Goal: Check status: Check status

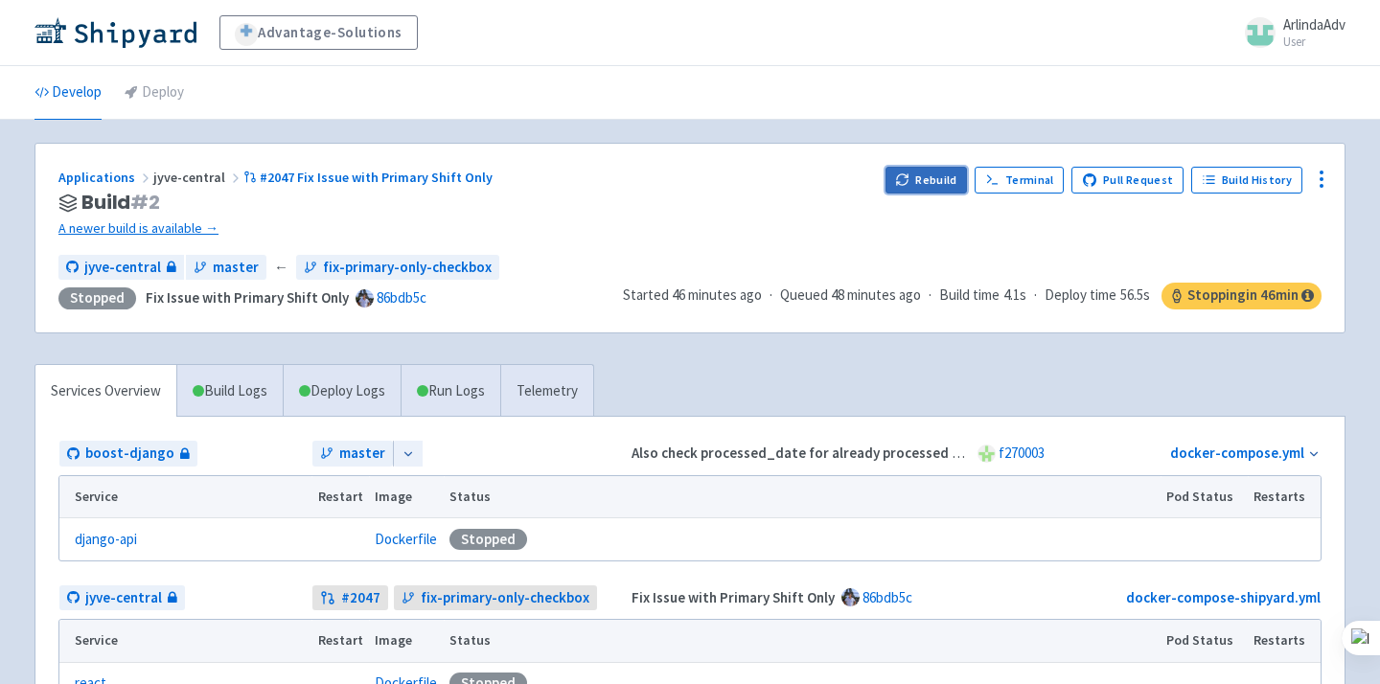
click at [939, 183] on button "Rebuild" at bounding box center [926, 180] width 82 height 27
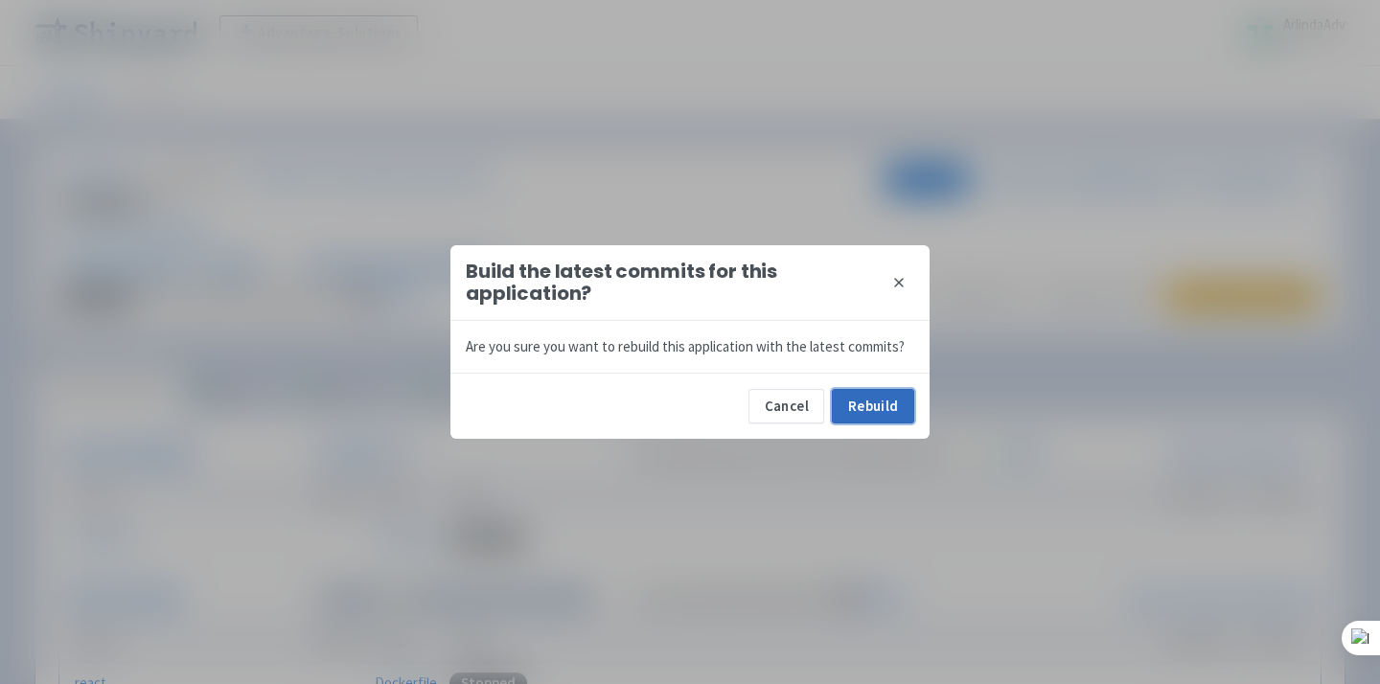
click at [891, 408] on button "Rebuild" at bounding box center [873, 406] width 82 height 34
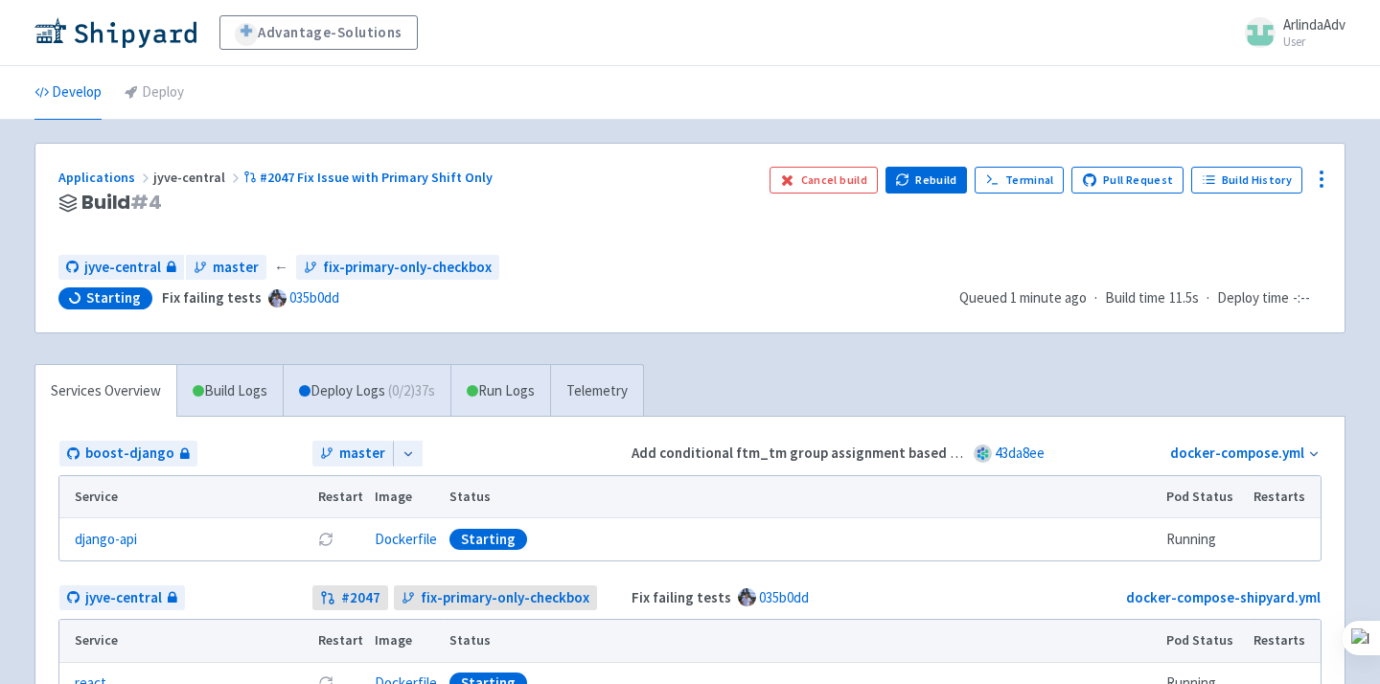
click at [775, 66] on ul "Develop Deploy" at bounding box center [690, 92] width 1334 height 53
click at [611, 390] on link "Telemetry" at bounding box center [607, 391] width 93 height 53
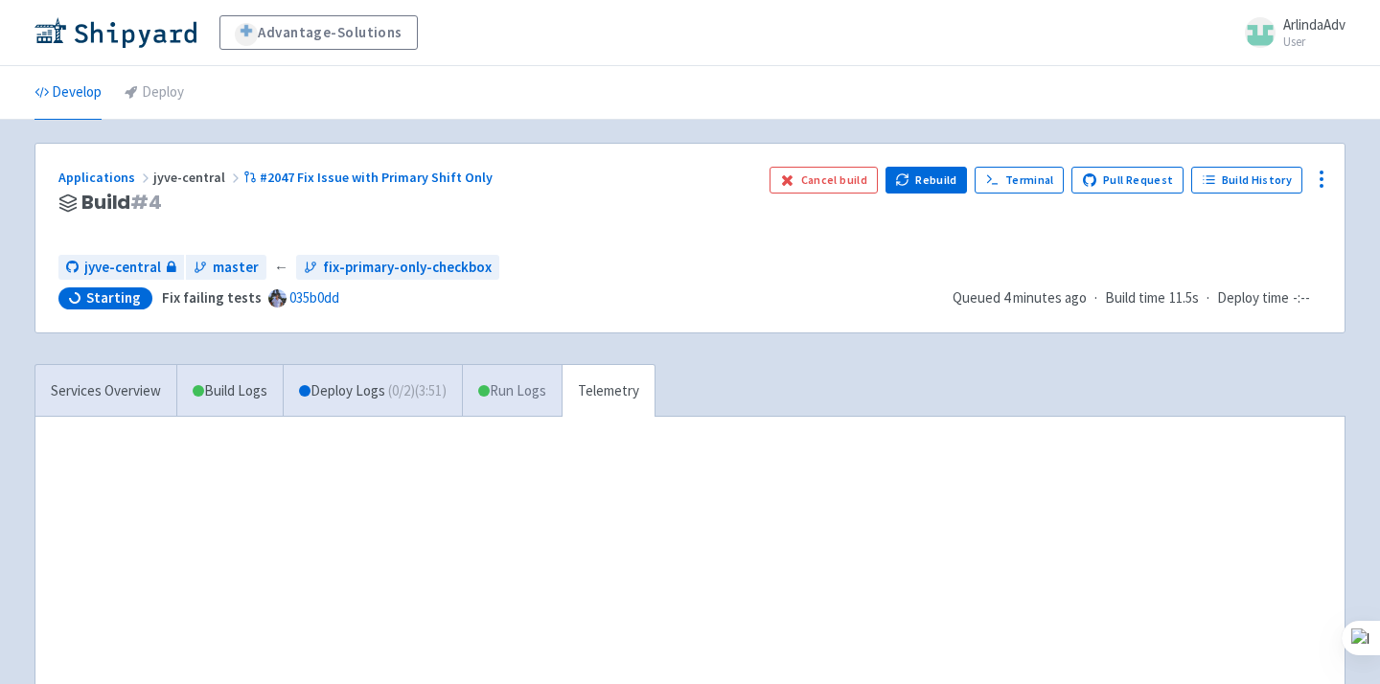
click at [530, 412] on link "Run Logs" at bounding box center [512, 391] width 100 height 53
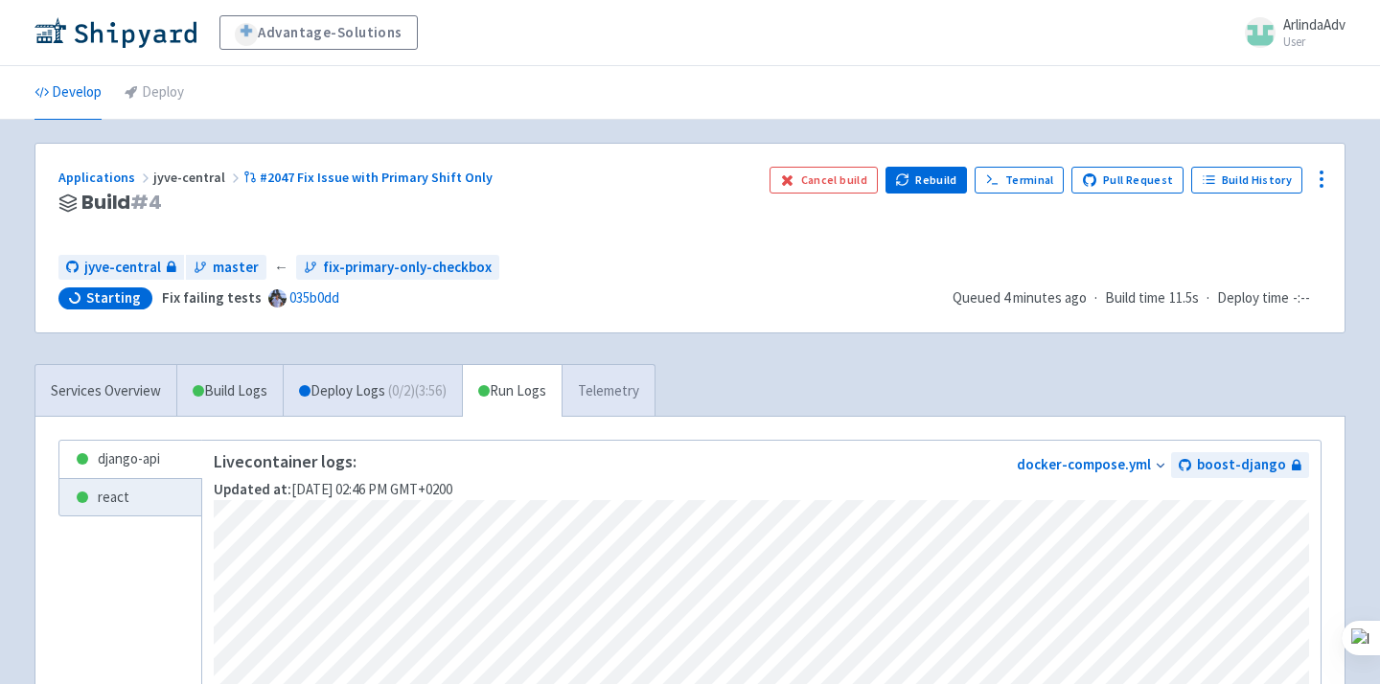
click at [636, 376] on link "Telemetry" at bounding box center [607, 391] width 93 height 53
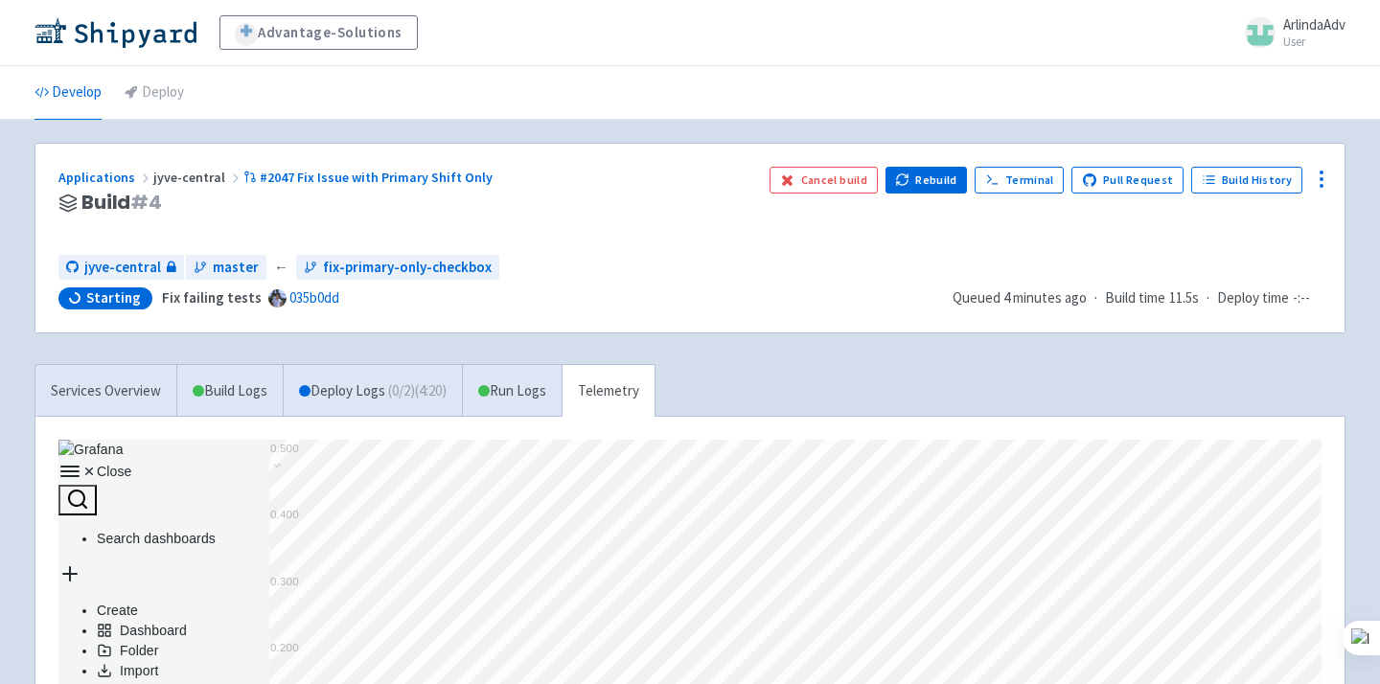
scroll to position [431, 1263]
click at [495, 398] on link "Run Logs" at bounding box center [512, 391] width 100 height 53
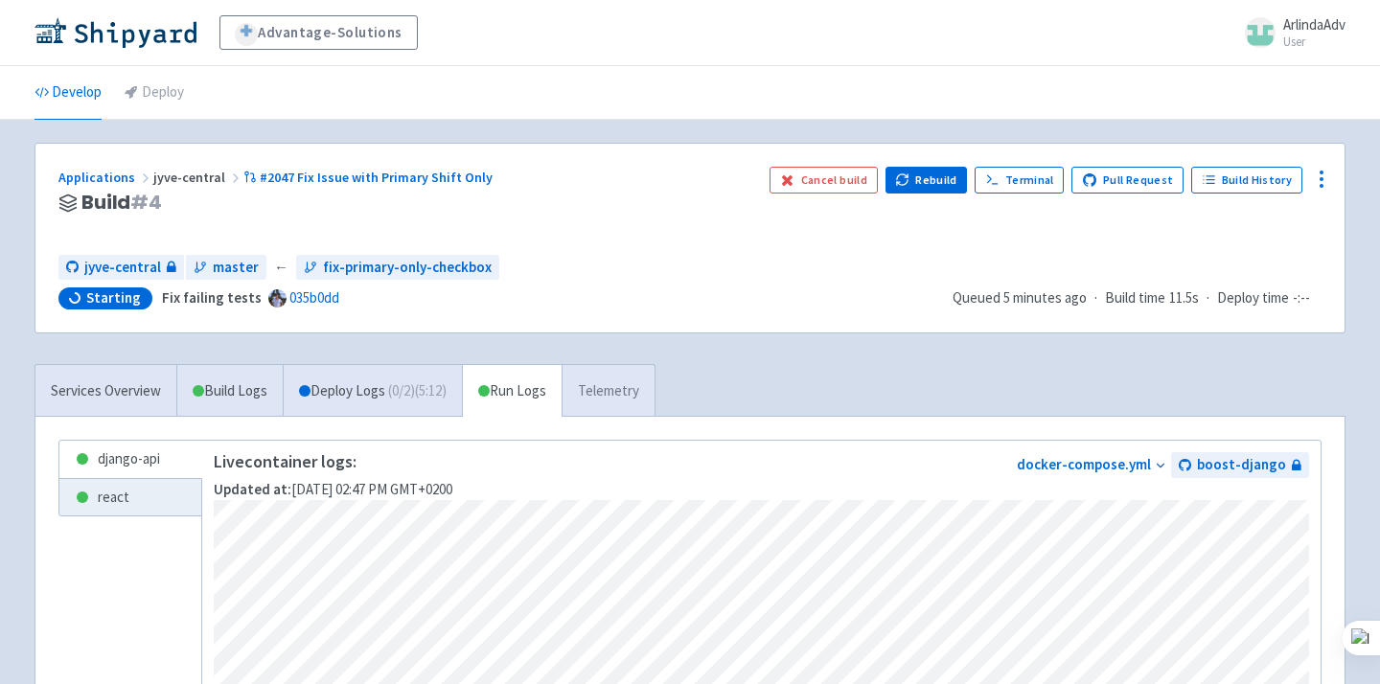
click at [610, 391] on link "Telemetry" at bounding box center [607, 391] width 93 height 53
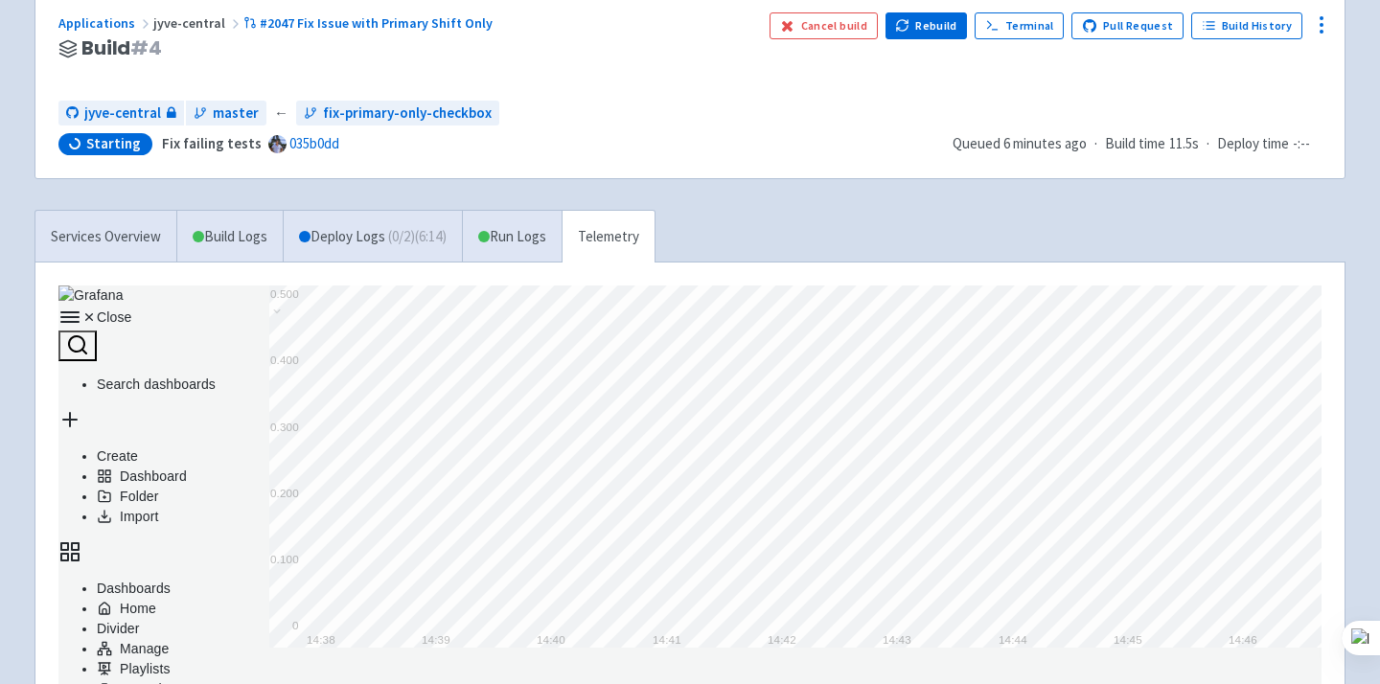
scroll to position [431, 1263]
click at [561, 221] on link "Run Logs" at bounding box center [512, 237] width 100 height 53
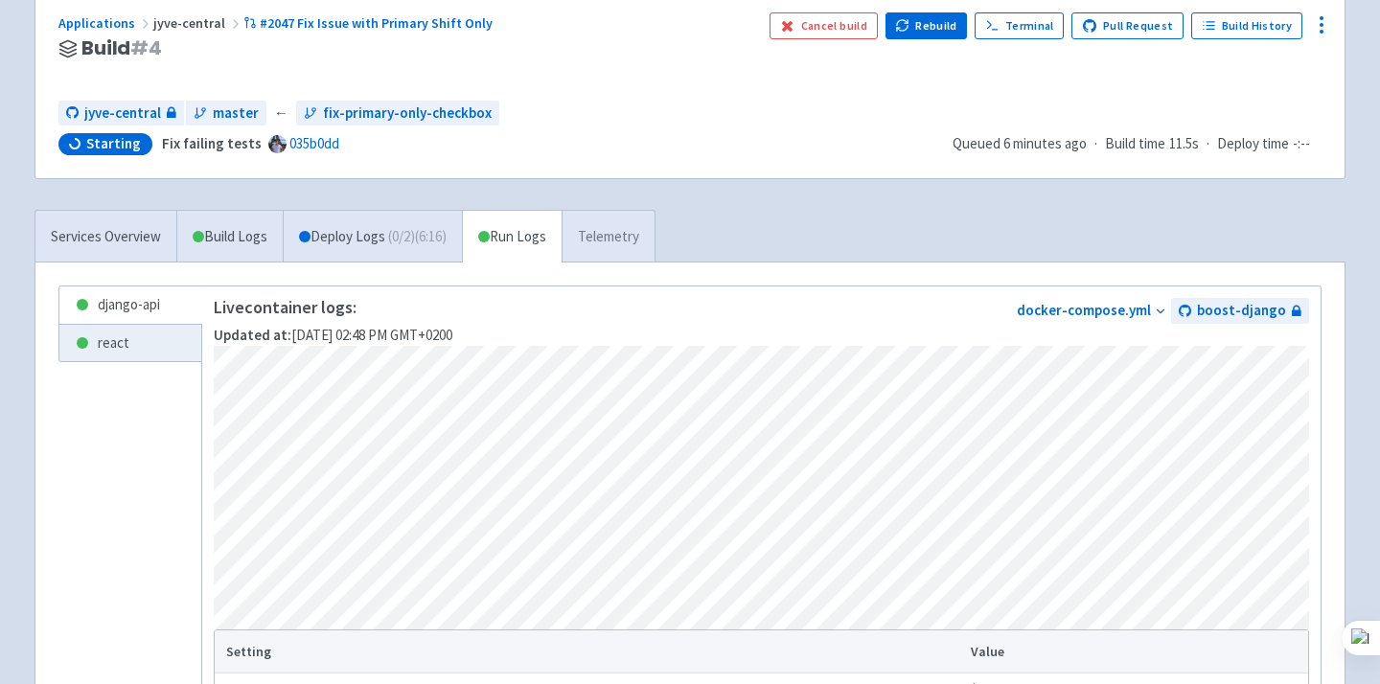
click at [591, 230] on link "Telemetry" at bounding box center [607, 237] width 93 height 53
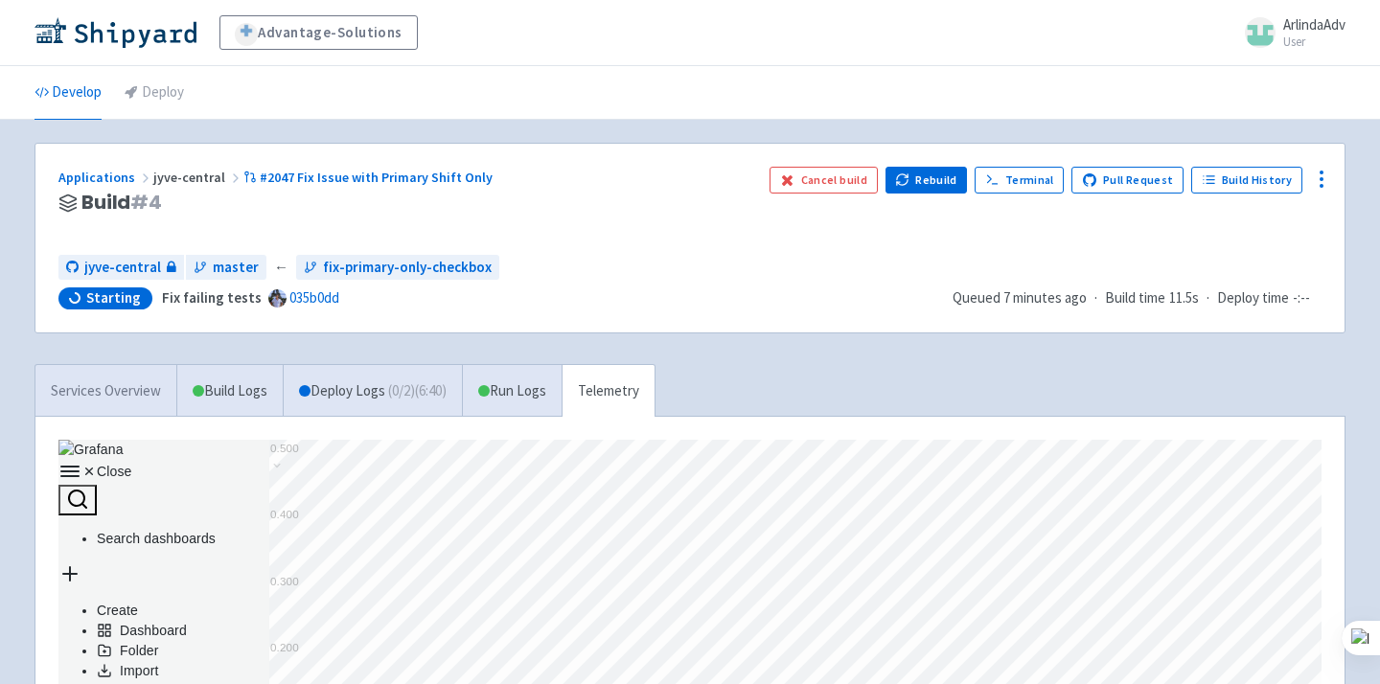
click at [158, 396] on link "Services Overview" at bounding box center [105, 391] width 141 height 53
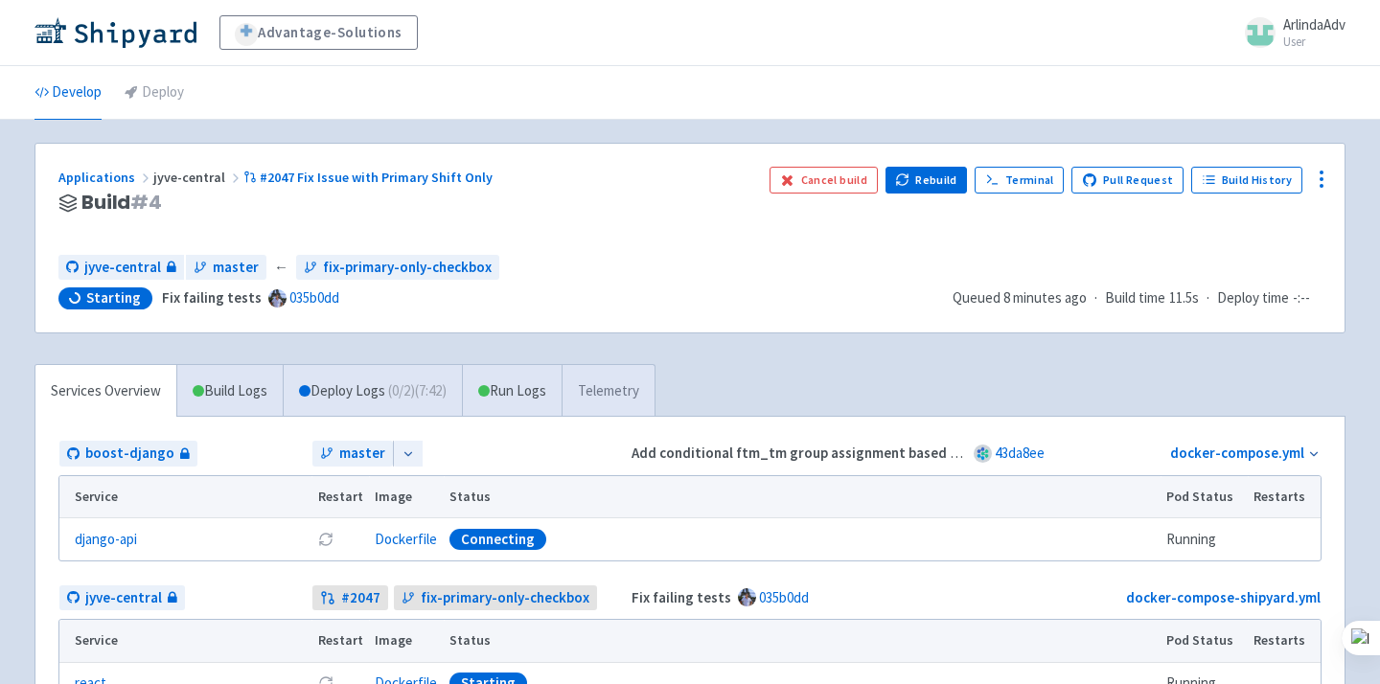
click at [614, 390] on link "Telemetry" at bounding box center [607, 391] width 93 height 53
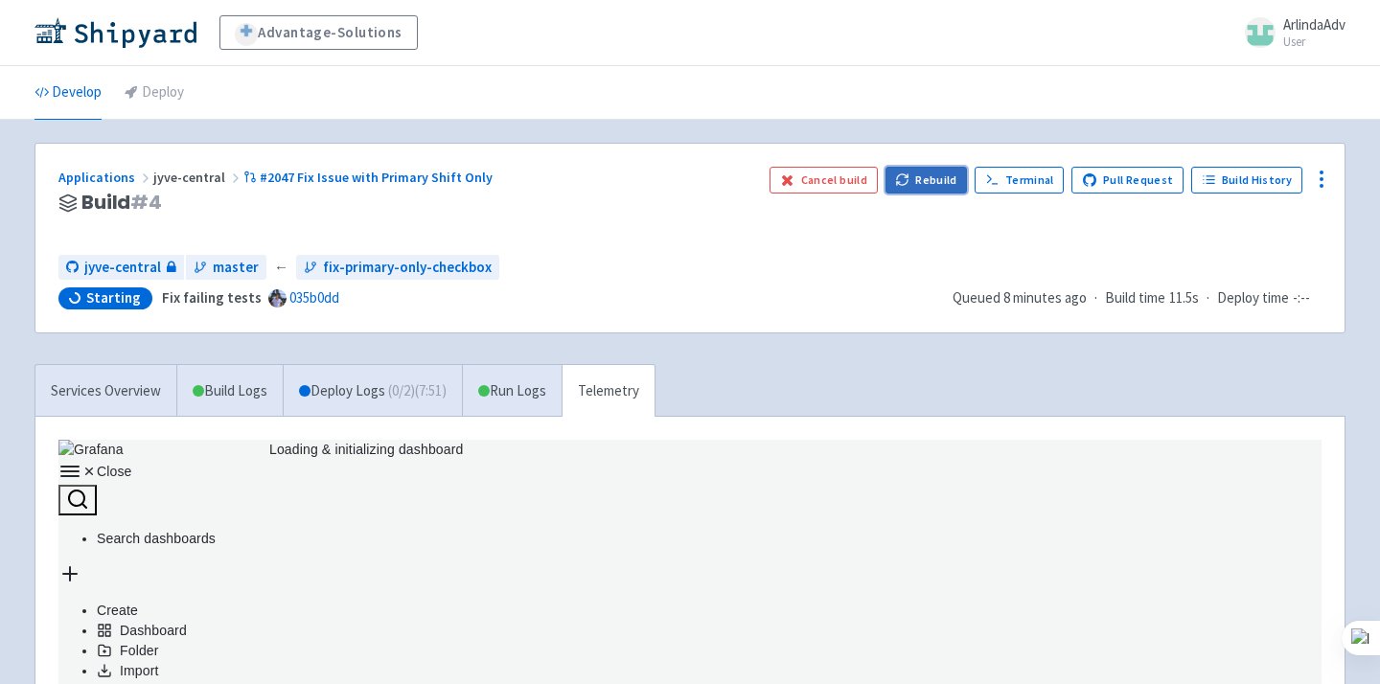
click at [946, 172] on button "Rebuild" at bounding box center [926, 180] width 82 height 27
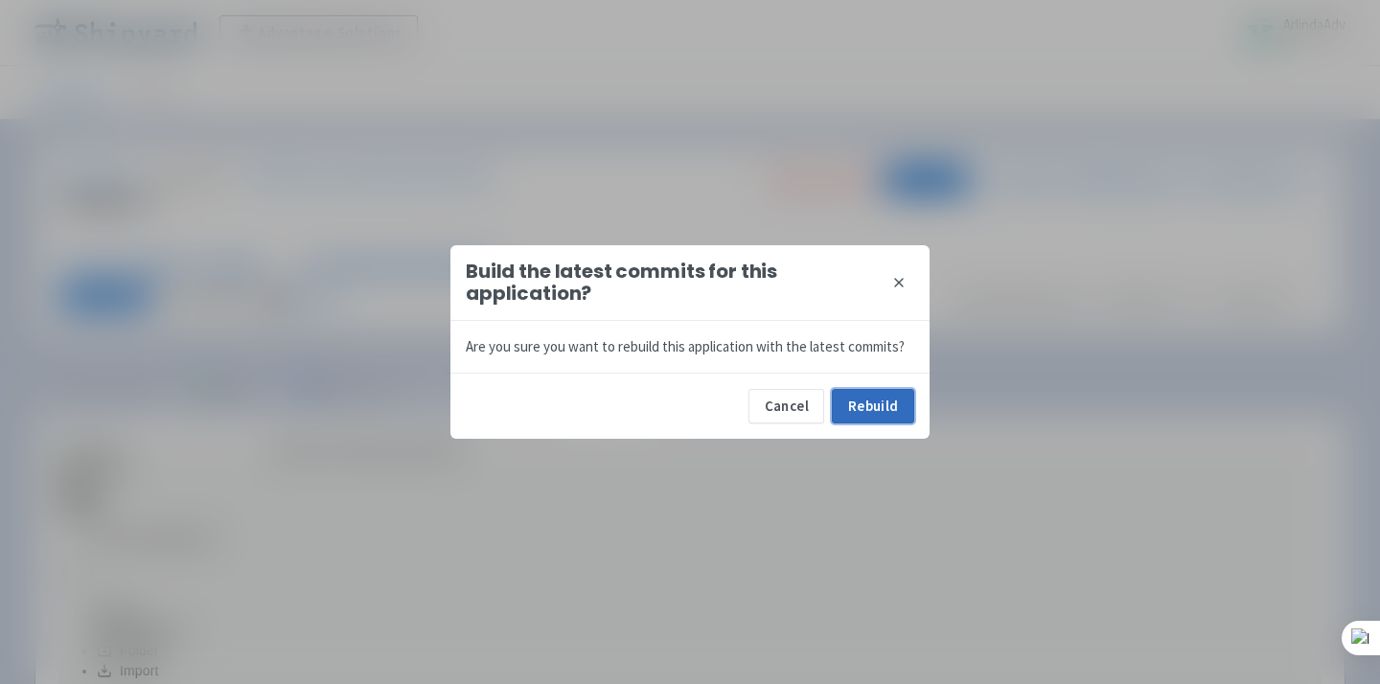
click at [873, 417] on button "Rebuild" at bounding box center [873, 406] width 82 height 34
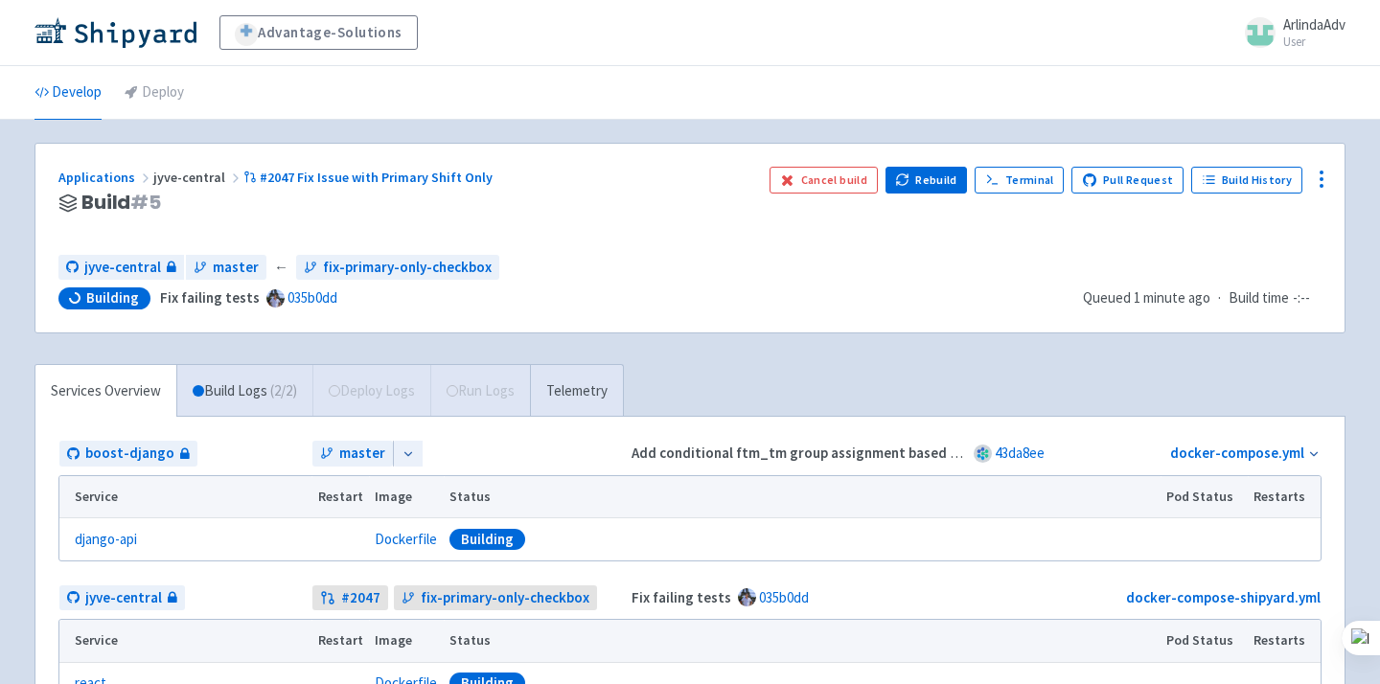
click at [500, 387] on div "Services Overview Build Logs ( 2 / 2 ) Deploy Logs Run Logs Telemetry" at bounding box center [328, 390] width 589 height 53
click at [599, 394] on link "Telemetry" at bounding box center [576, 391] width 93 height 53
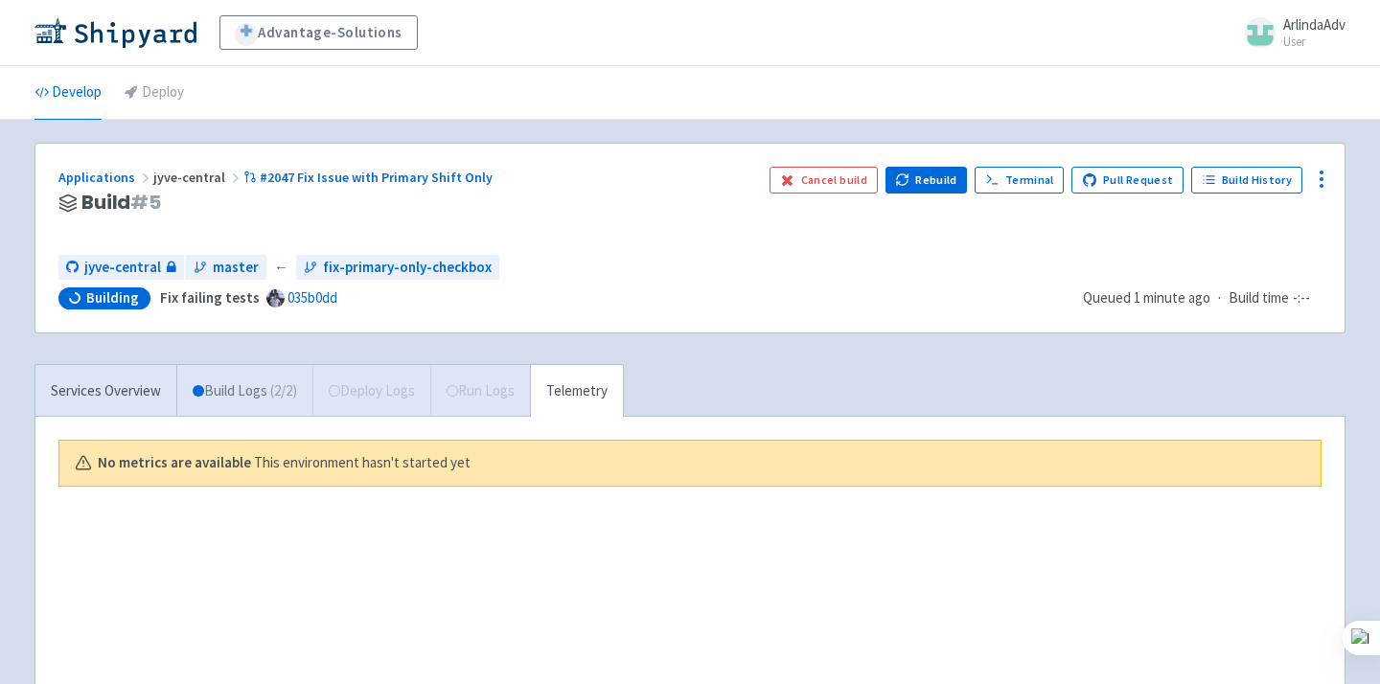
click at [280, 410] on link "Build Logs ( 2 / 2 )" at bounding box center [244, 391] width 135 height 53
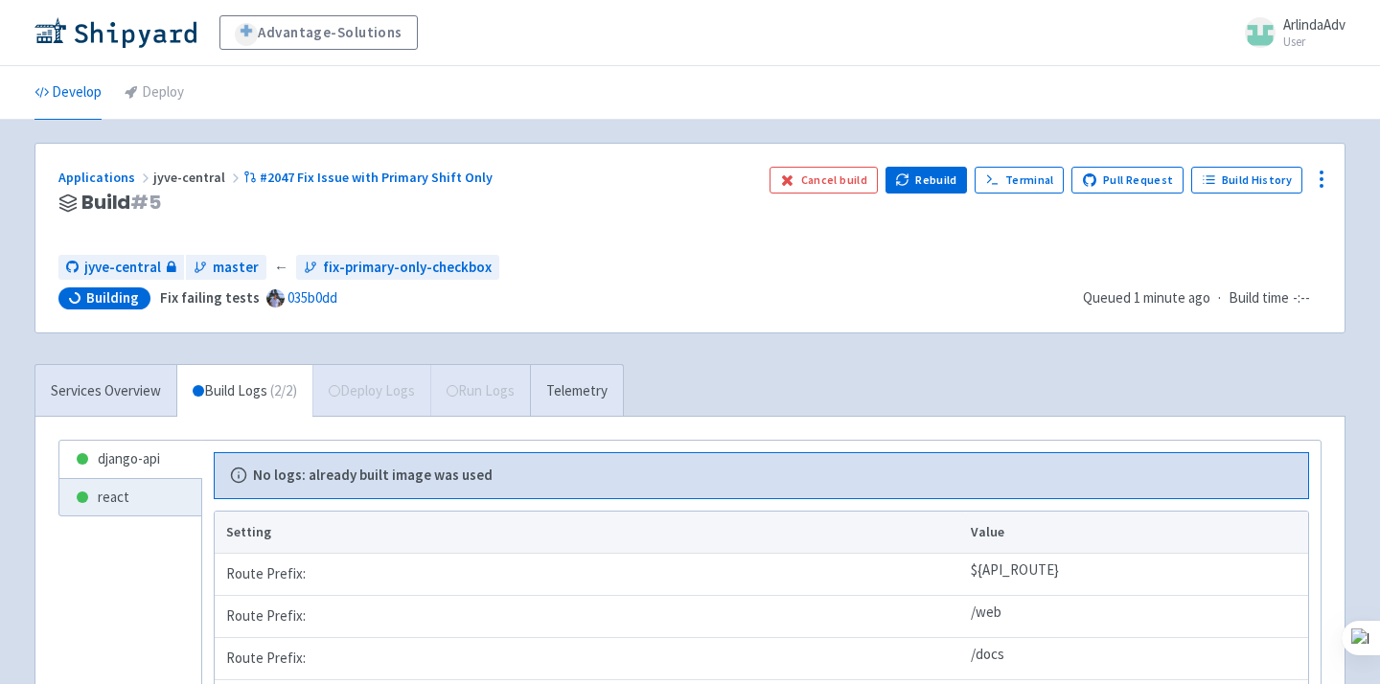
click at [365, 391] on div "Services Overview Build Logs ( 2 / 2 ) Deploy Logs Run Logs Telemetry" at bounding box center [328, 390] width 589 height 53
click at [86, 407] on link "Services Overview" at bounding box center [105, 391] width 141 height 53
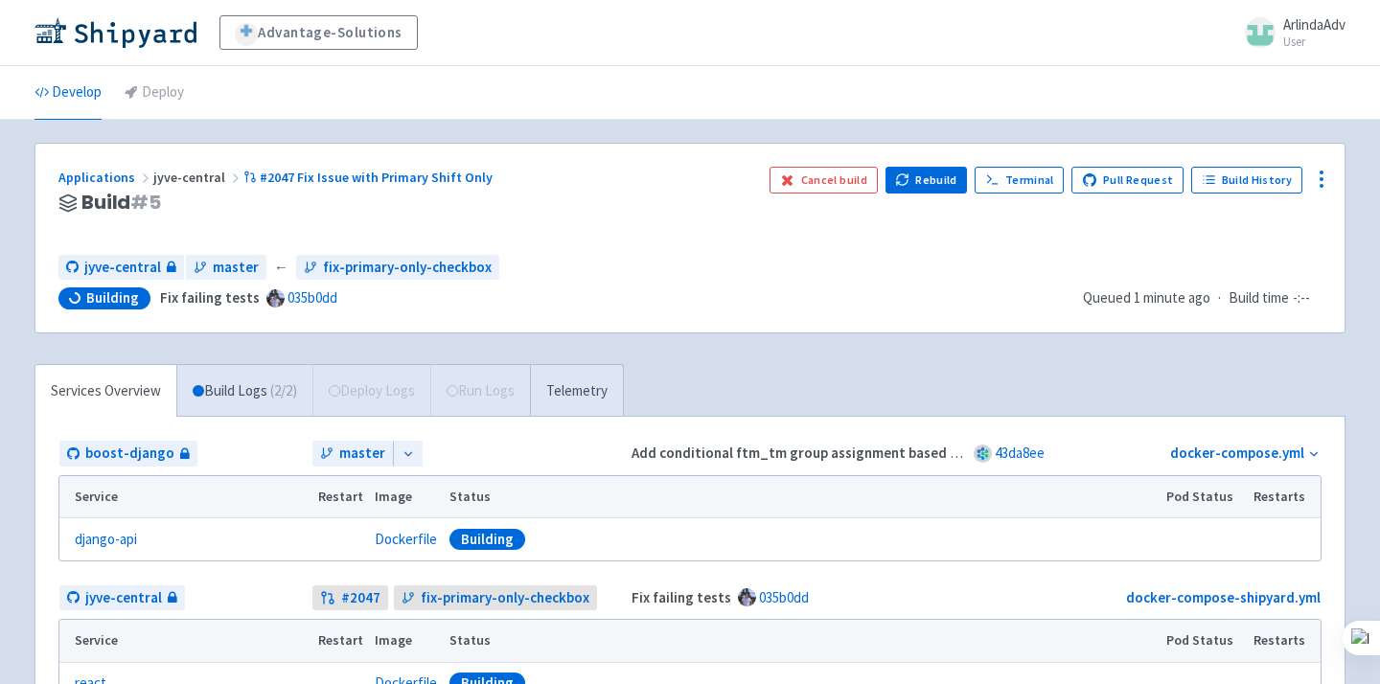
click at [668, 285] on div "jyve-central master ← fix-primary-only-checkbox Building Fix failing tests 035b…" at bounding box center [562, 282] width 1009 height 55
click at [855, 184] on button "Cancel build" at bounding box center [823, 180] width 108 height 27
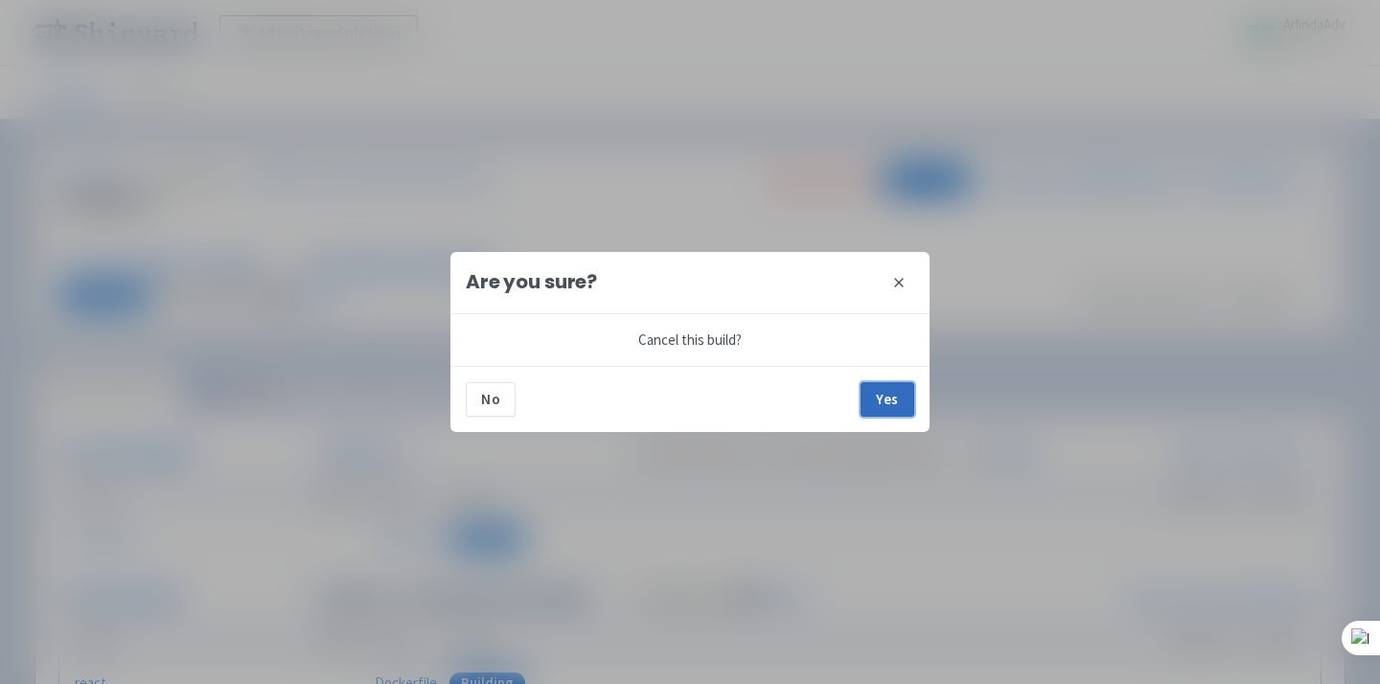
click at [880, 411] on button "Yes" at bounding box center [887, 399] width 54 height 34
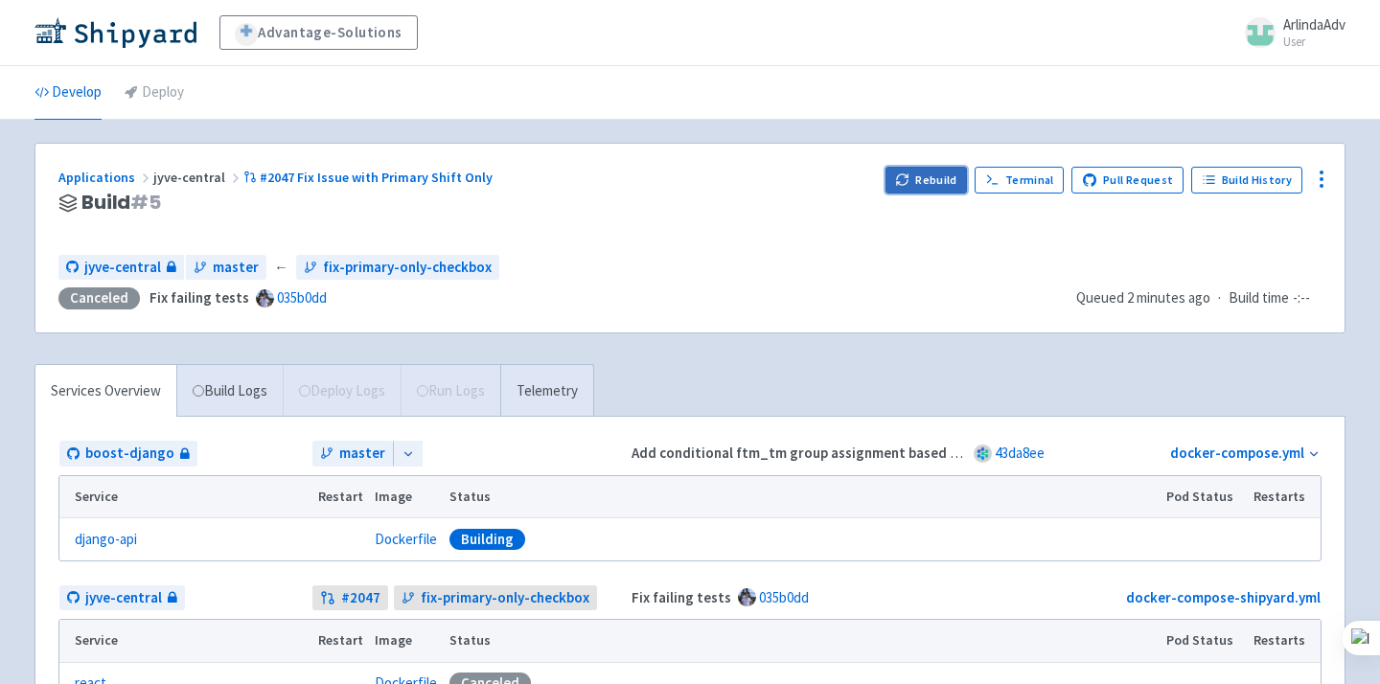
click at [932, 188] on button "Rebuild" at bounding box center [926, 180] width 82 height 27
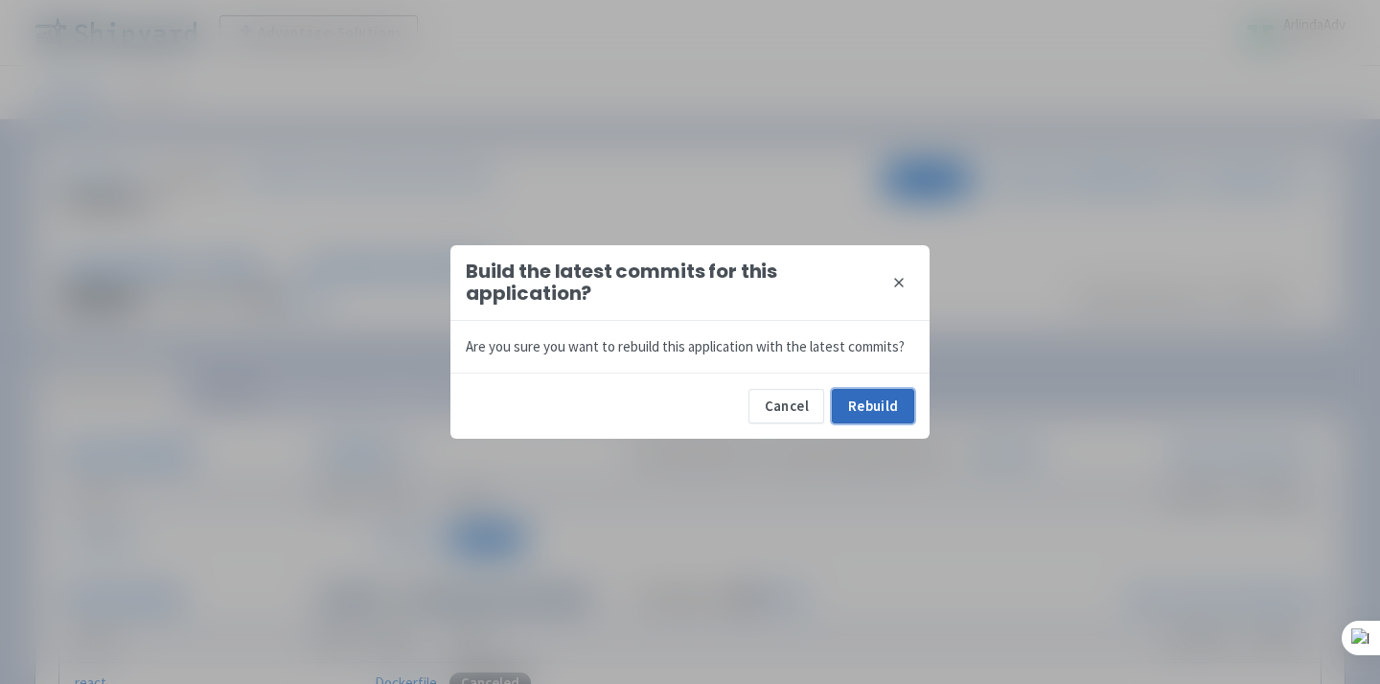
click at [875, 399] on button "Rebuild" at bounding box center [873, 406] width 82 height 34
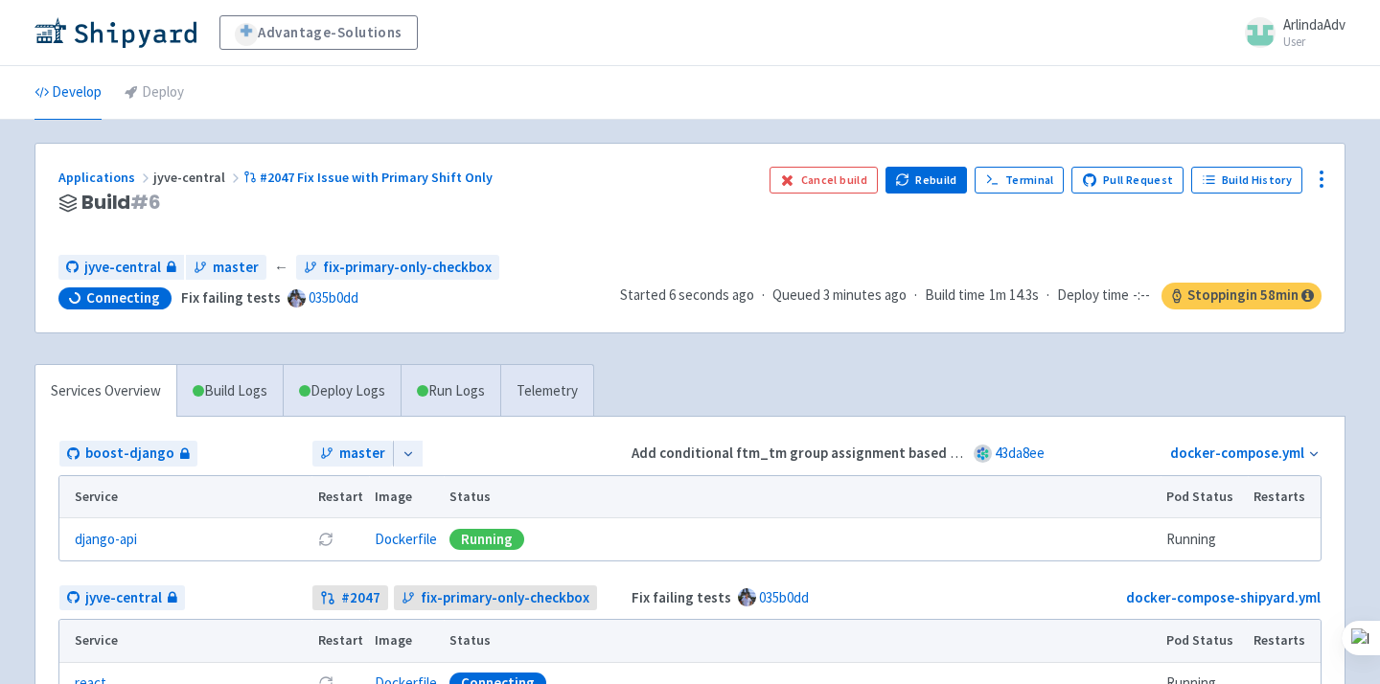
click at [688, 251] on div "Applications jyve-central #2047 Fix Issue with Primary Shift Only Build # 6 Can…" at bounding box center [689, 238] width 1309 height 189
click at [596, 223] on div "Applications jyve-central #2047 Fix Issue with Primary Shift Only Build # 6" at bounding box center [406, 203] width 696 height 73
click at [547, 388] on link "Telemetry" at bounding box center [546, 391] width 93 height 53
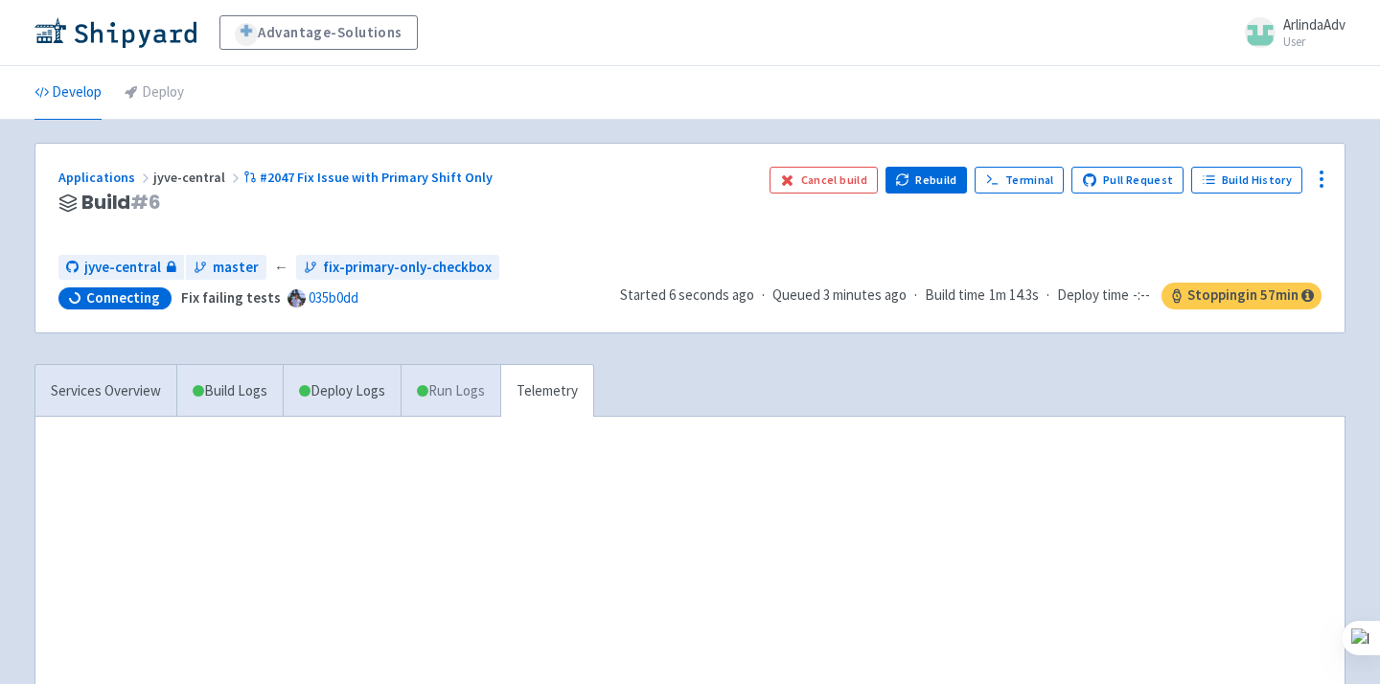
click at [440, 399] on link "Run Logs" at bounding box center [450, 391] width 100 height 53
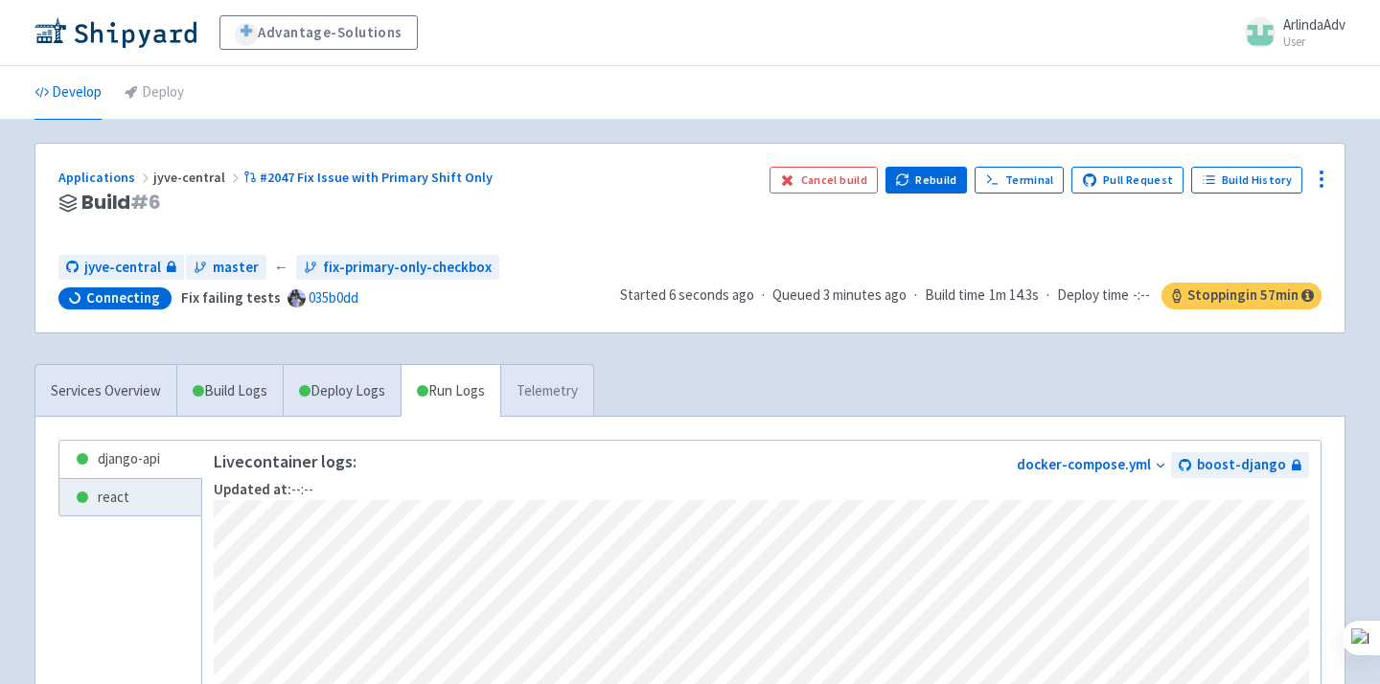
click at [564, 395] on link "Telemetry" at bounding box center [546, 391] width 93 height 53
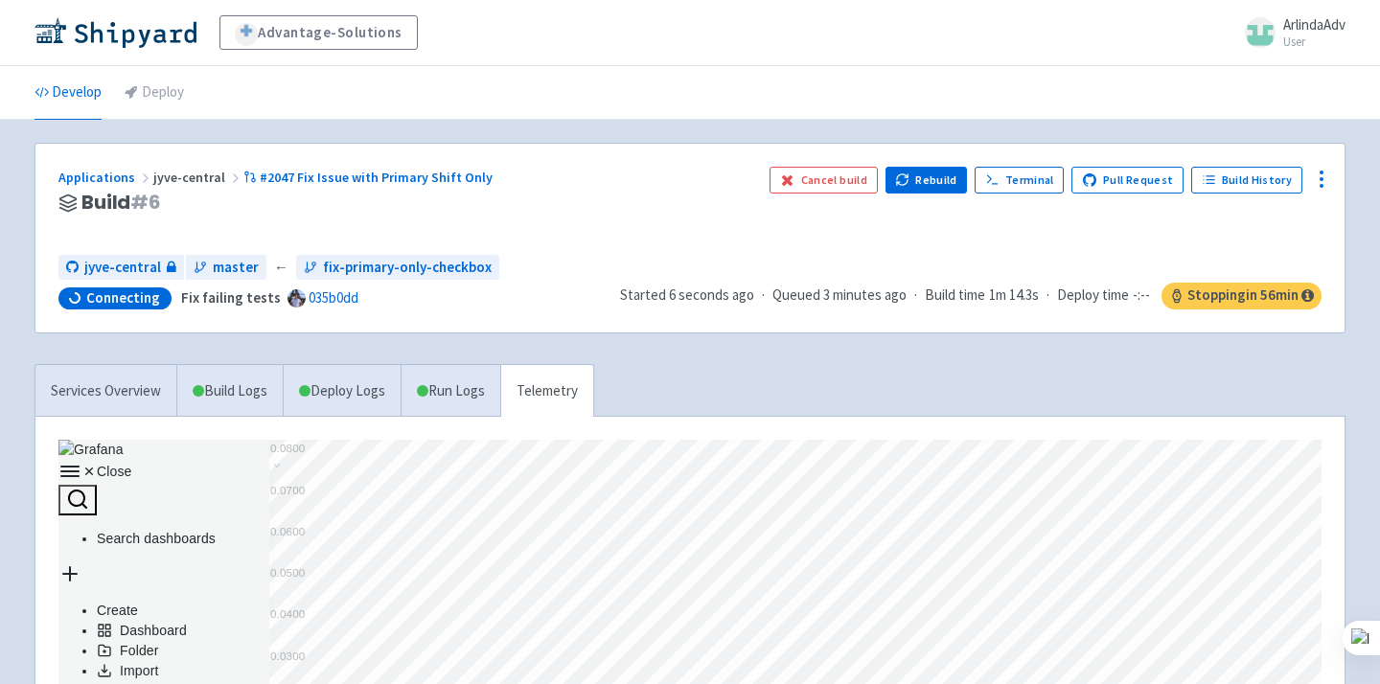
scroll to position [431, 1263]
click at [842, 268] on div "jyve-central master ← fix-primary-only-checkbox Connecting Fix failing tests 03…" at bounding box center [689, 282] width 1263 height 55
click at [503, 212] on h3 "Build # 6" at bounding box center [406, 203] width 696 height 22
click at [120, 376] on link "Services Overview" at bounding box center [105, 391] width 141 height 53
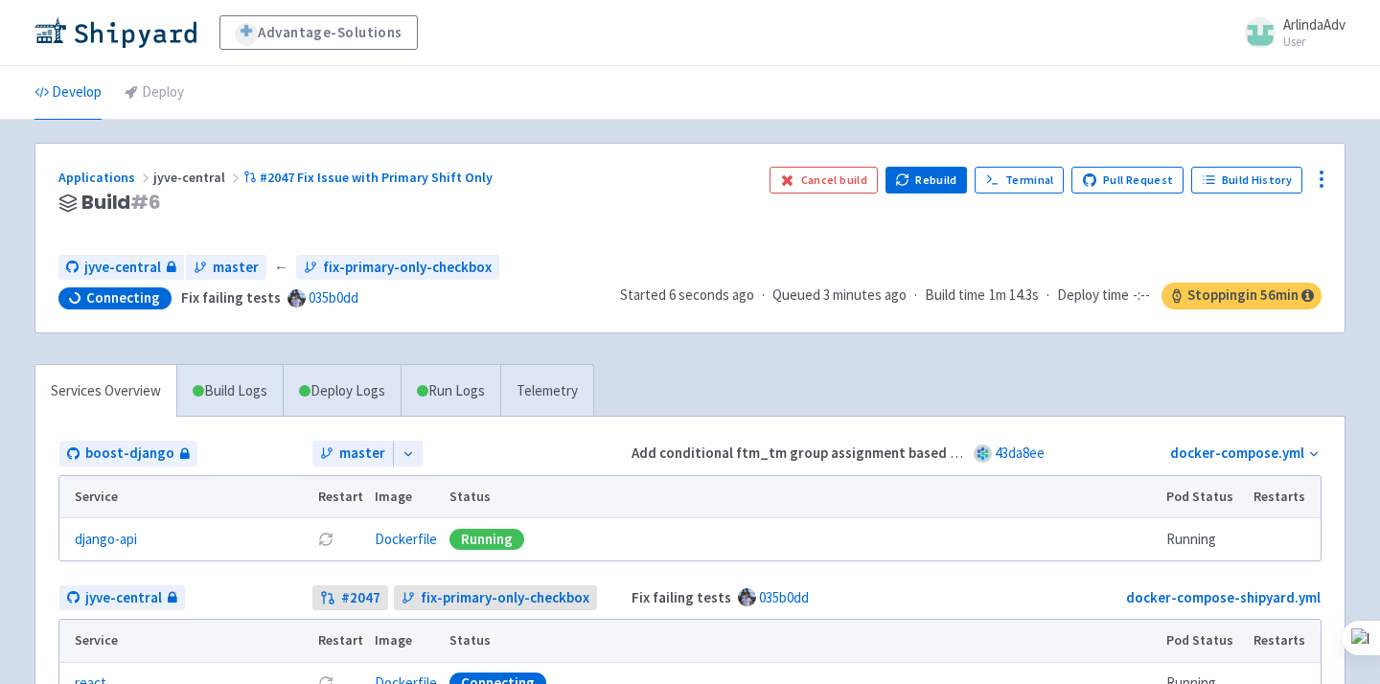
click at [624, 240] on div "Applications jyve-central #2047 Fix Issue with Primary Shift Only Build # 6 Can…" at bounding box center [689, 238] width 1309 height 189
click at [621, 269] on div "jyve-central master ← fix-primary-only-checkbox Connecting Fix failing tests 03…" at bounding box center [689, 282] width 1263 height 55
click at [621, 194] on h3 "Build # 6" at bounding box center [406, 203] width 696 height 22
click at [629, 158] on div "Applications jyve-central #2047 Fix Issue with Primary Shift Only Build # 6 Can…" at bounding box center [689, 238] width 1309 height 189
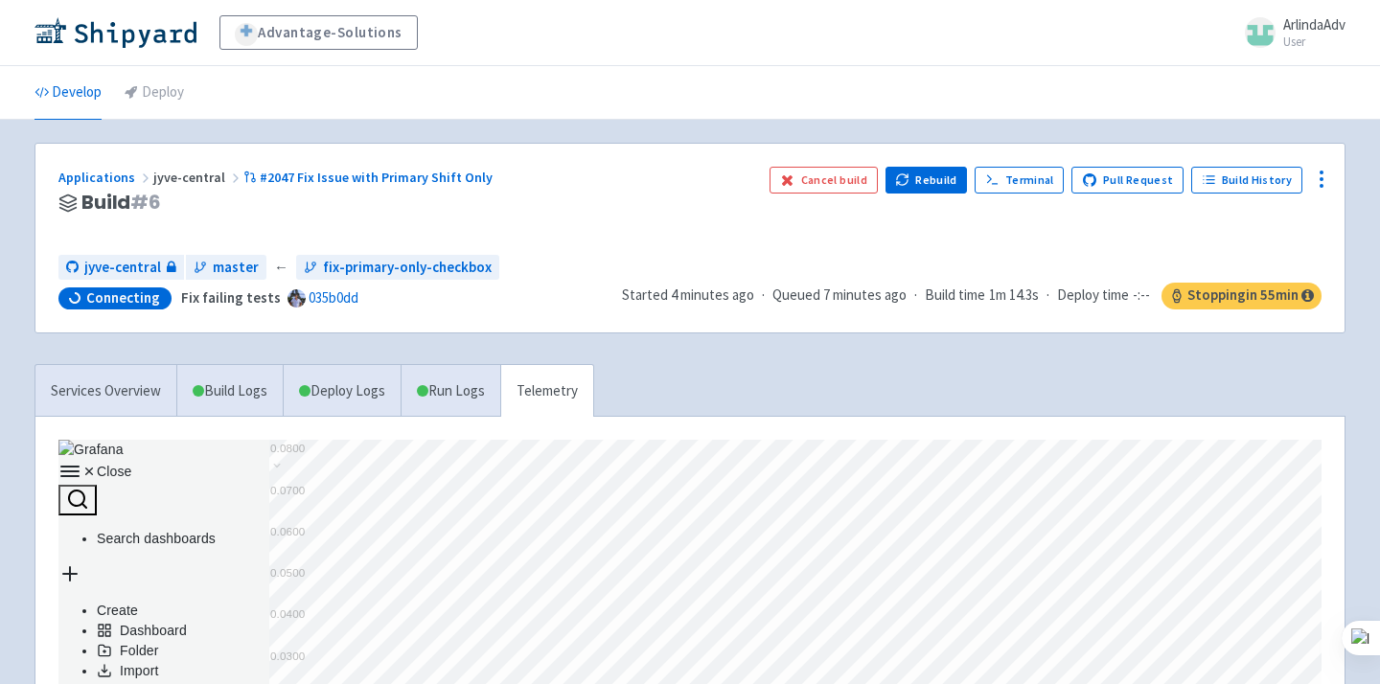
scroll to position [1, 1]
click at [103, 384] on link "Services Overview" at bounding box center [105, 391] width 141 height 53
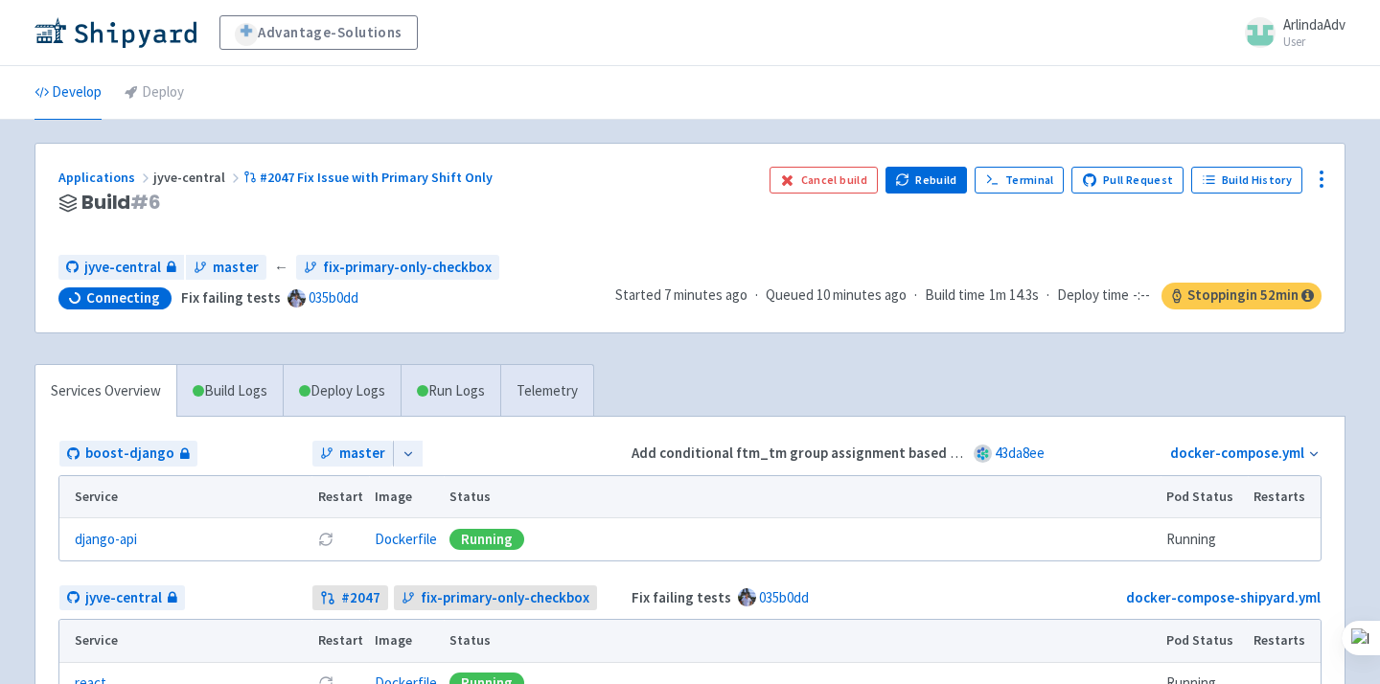
click at [678, 228] on div "Applications jyve-central #2047 Fix Issue with Primary Shift Only Build # 6" at bounding box center [406, 203] width 696 height 73
click at [696, 270] on div "jyve-central master ← fix-primary-only-checkbox Connecting Fix failing tests 03…" at bounding box center [689, 282] width 1263 height 55
click at [766, 205] on div "Applications jyve-central #2047 Fix Issue with Primary Shift Only Build # 6 Can…" at bounding box center [689, 203] width 1263 height 73
click at [467, 387] on link "Run Logs" at bounding box center [450, 391] width 100 height 53
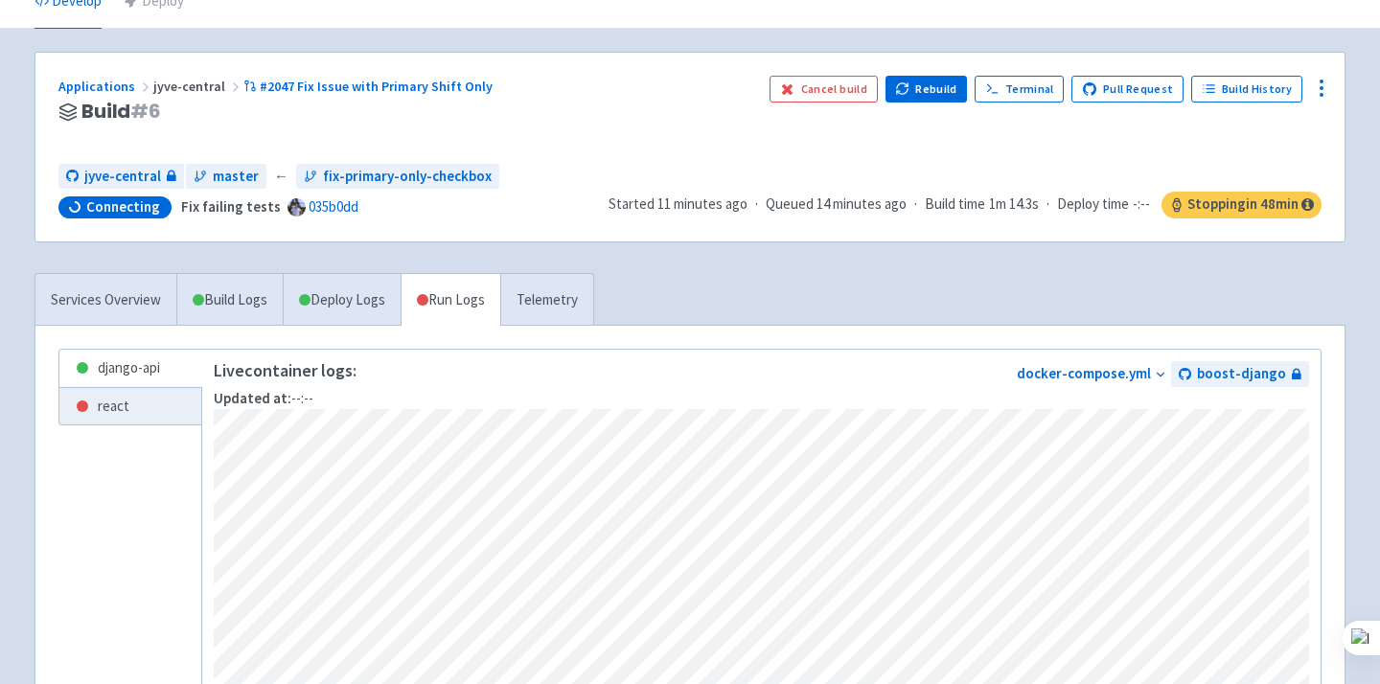
scroll to position [34, 0]
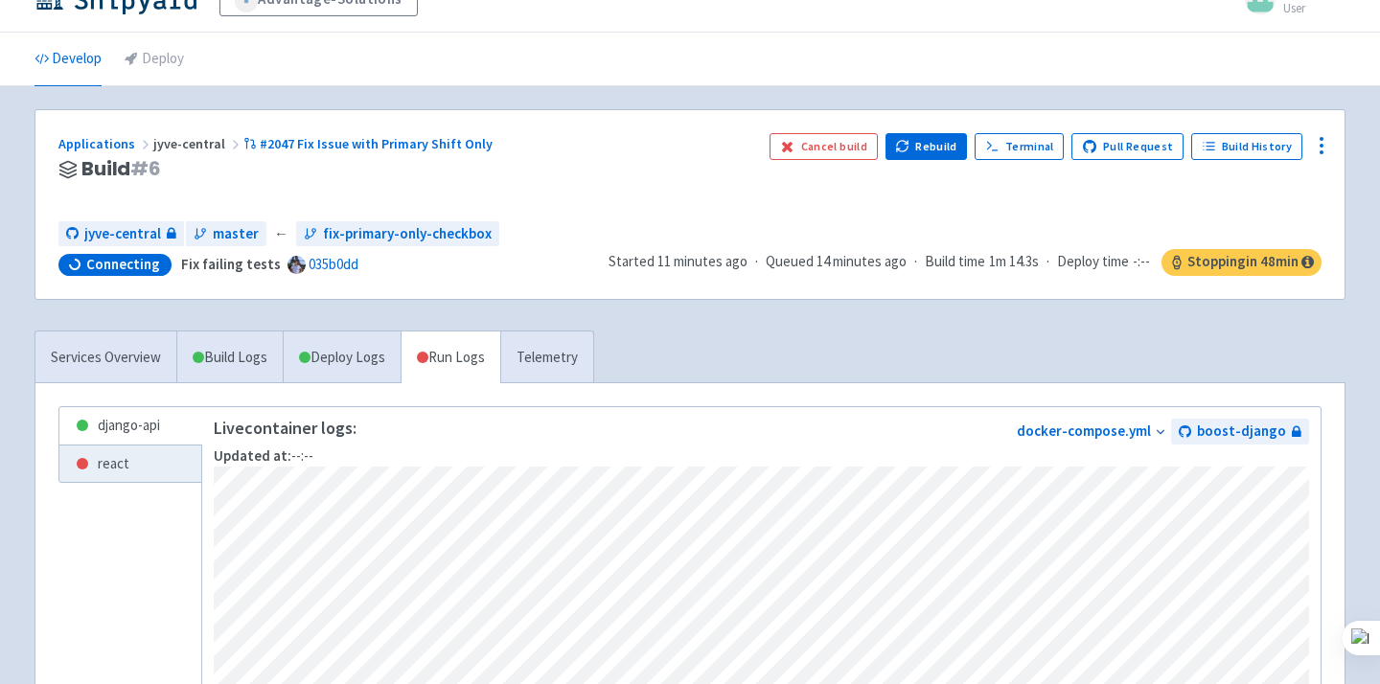
click at [579, 143] on div "Applications jyve-central #2047 Fix Issue with Primary Shift Only" at bounding box center [406, 144] width 696 height 22
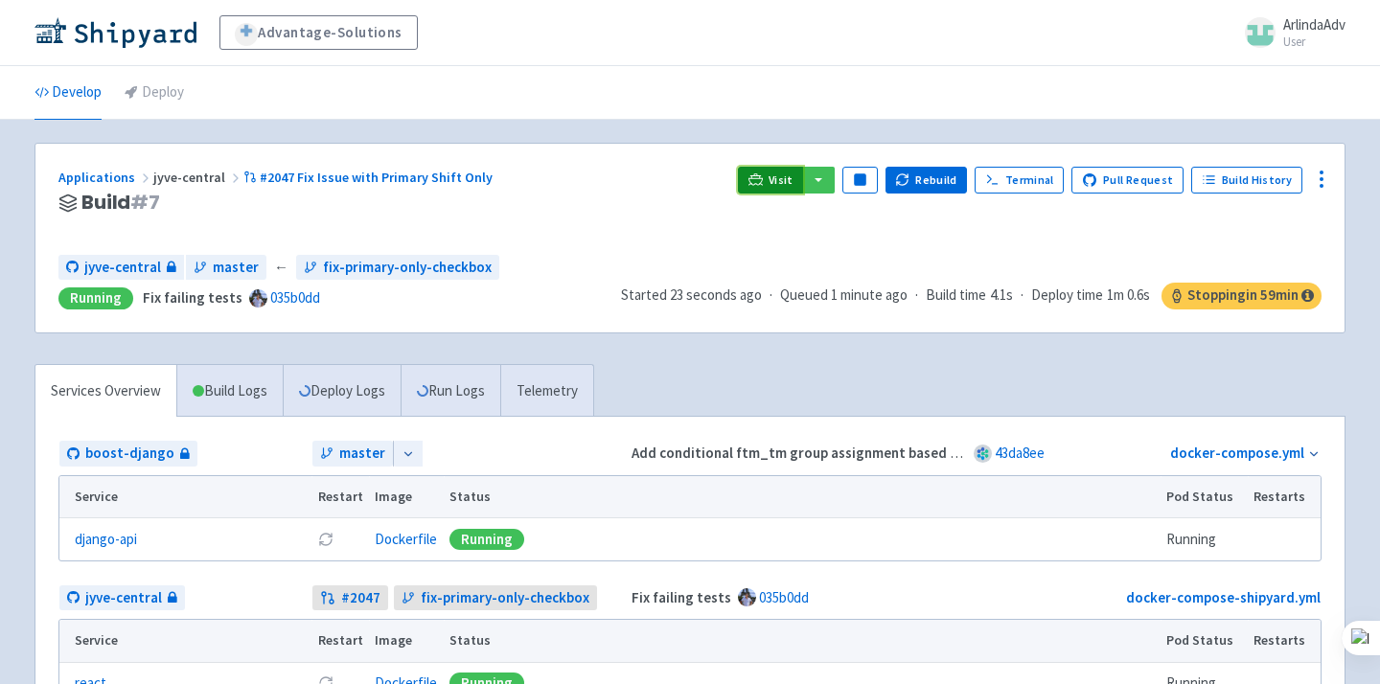
click at [761, 174] on icon at bounding box center [755, 179] width 14 height 14
click at [764, 184] on icon at bounding box center [755, 184] width 15 height 2
click at [496, 72] on ul "Develop Deploy" at bounding box center [690, 92] width 1334 height 53
click at [776, 194] on div "Visit Pause Rebuild Terminal Pull Request Build History" at bounding box center [1029, 203] width 583 height 73
click at [777, 182] on link "Visit" at bounding box center [770, 180] width 65 height 27
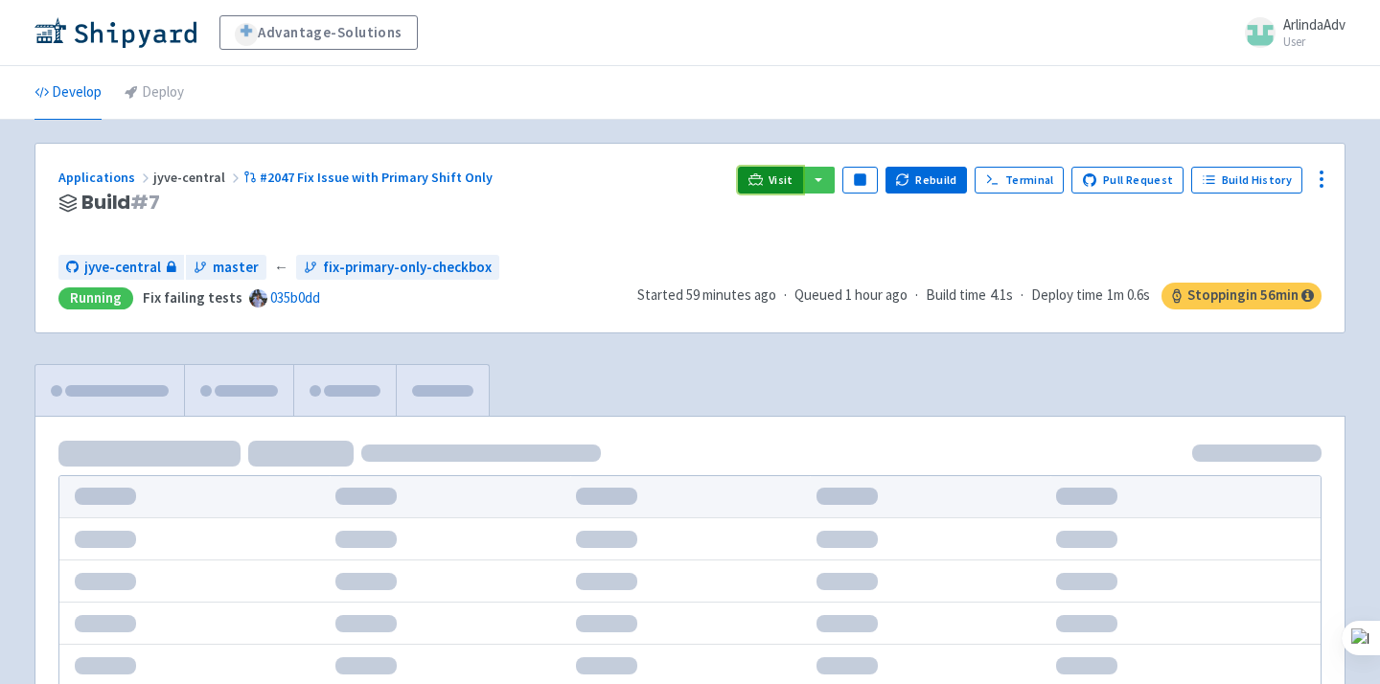
click at [784, 186] on span "Visit" at bounding box center [780, 179] width 25 height 15
